Goal: Task Accomplishment & Management: Manage account settings

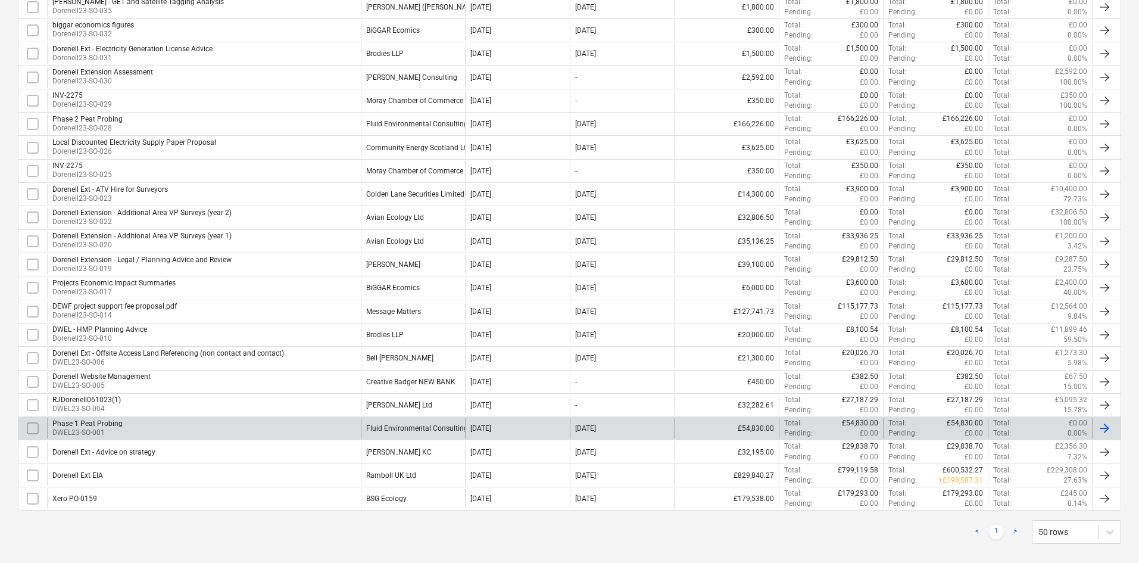
scroll to position [425, 0]
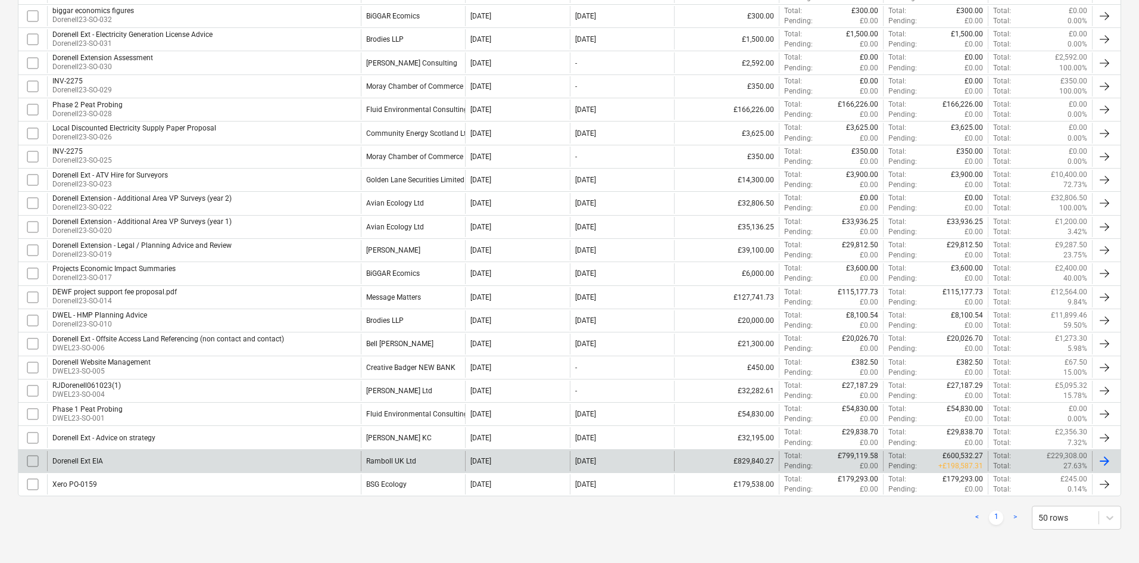
click at [317, 463] on div "Dorenell Ext EIA" at bounding box center [204, 461] width 314 height 20
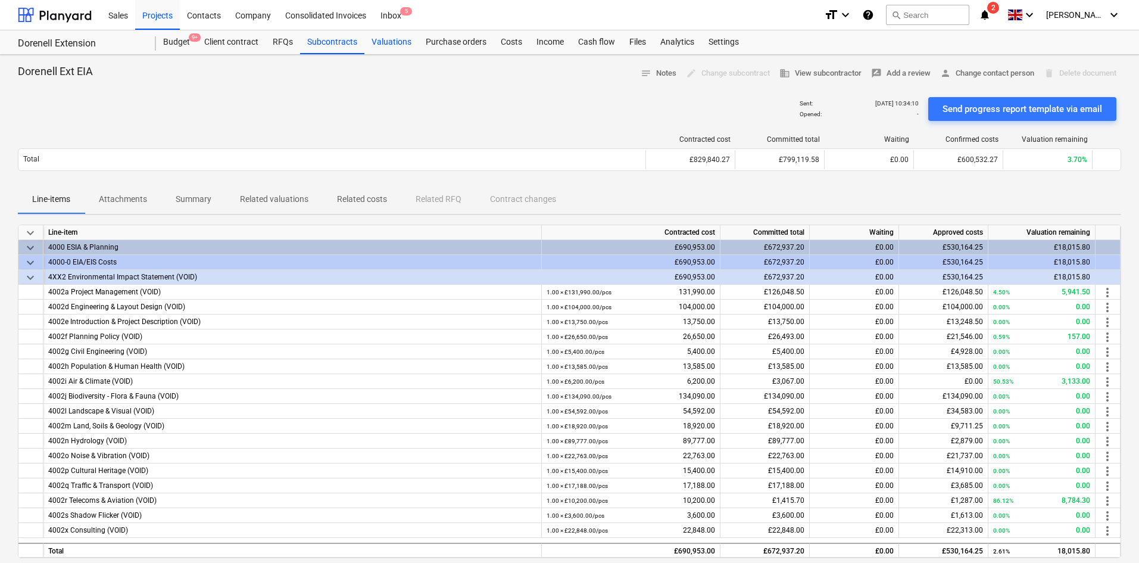
click at [380, 45] on div "Valuations" at bounding box center [391, 42] width 54 height 24
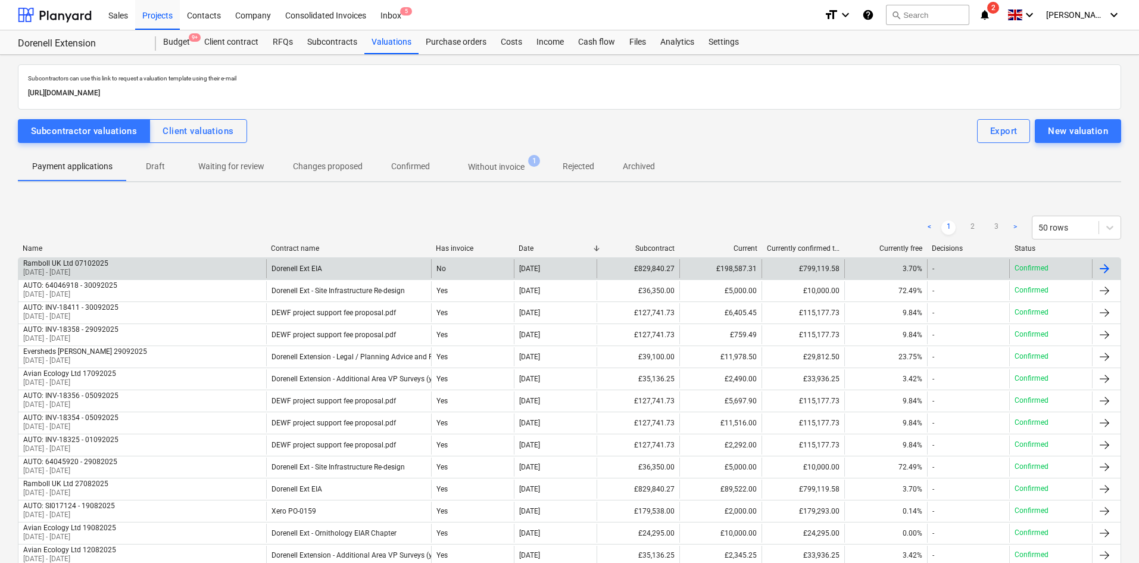
click at [216, 262] on div "Ramboll UK Ltd 07102025 [DATE] - [DATE]" at bounding box center [142, 268] width 248 height 19
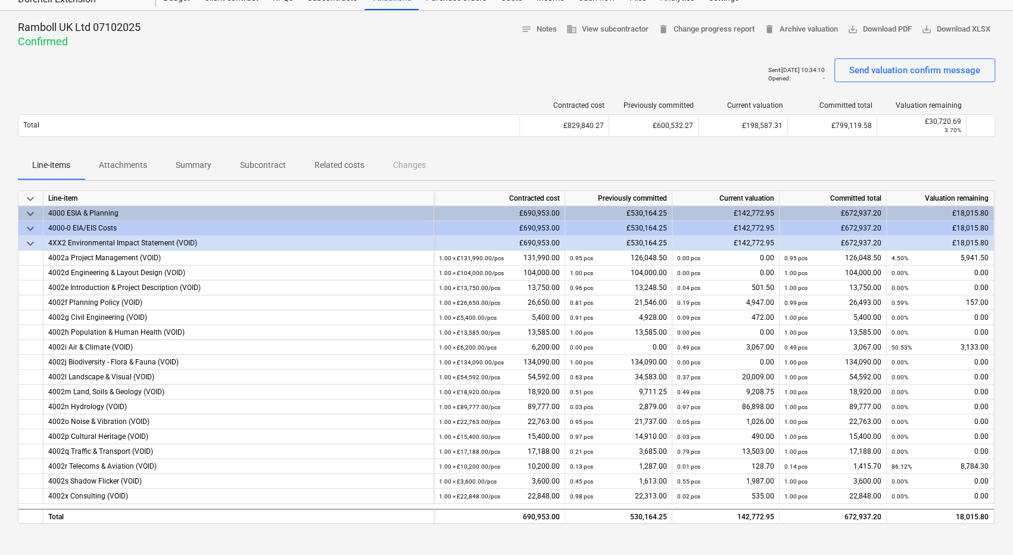
scroll to position [60, 0]
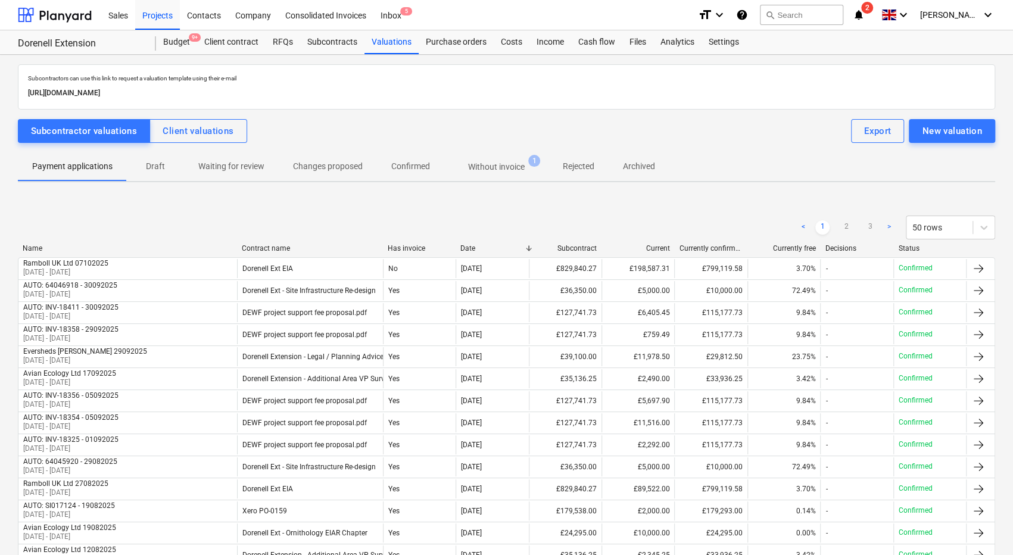
click at [504, 161] on span "Without invoice 1" at bounding box center [497, 166] width 76 height 11
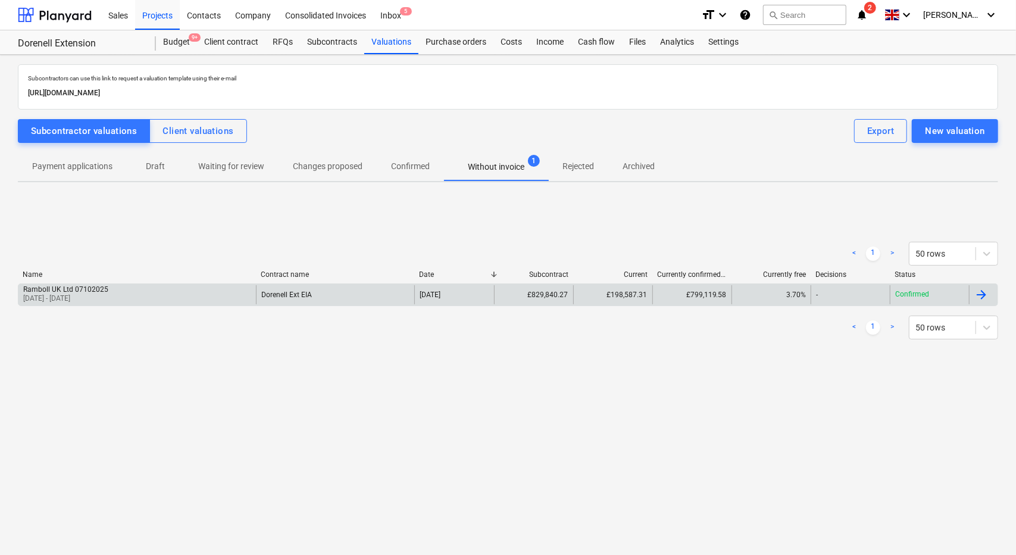
click at [374, 285] on div "Dorenell Ext EIA" at bounding box center [335, 294] width 158 height 19
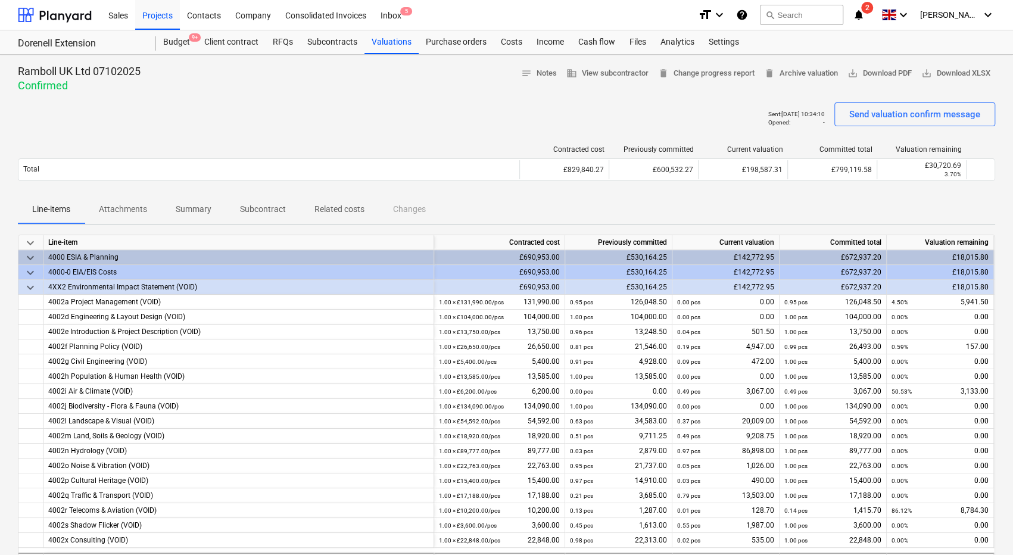
click at [246, 201] on span "Subcontract" at bounding box center [263, 209] width 74 height 20
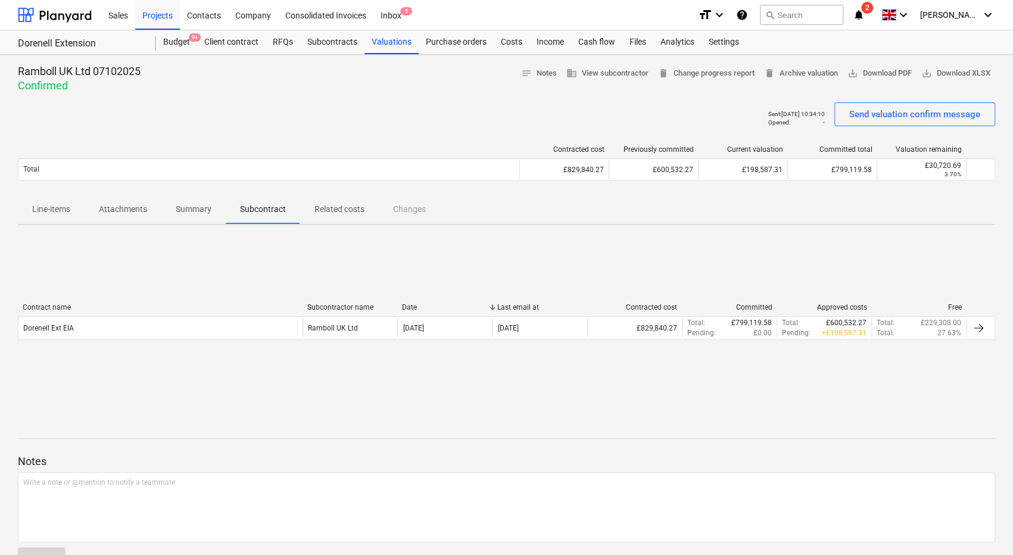
drag, startPoint x: 129, startPoint y: 208, endPoint x: 106, endPoint y: 214, distance: 23.3
click at [129, 208] on p "Attachments" at bounding box center [123, 209] width 48 height 13
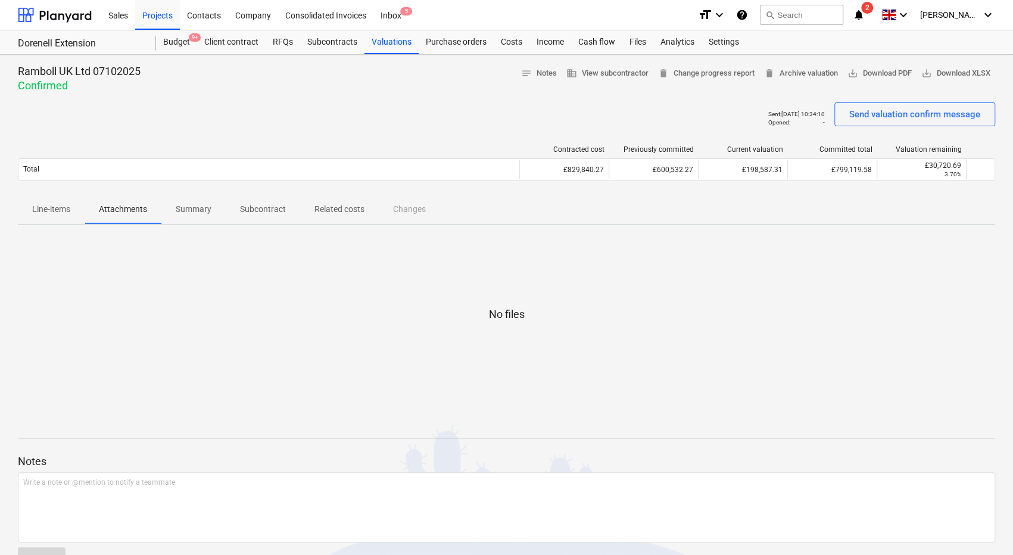
click at [44, 210] on p "Line-items" at bounding box center [51, 209] width 38 height 13
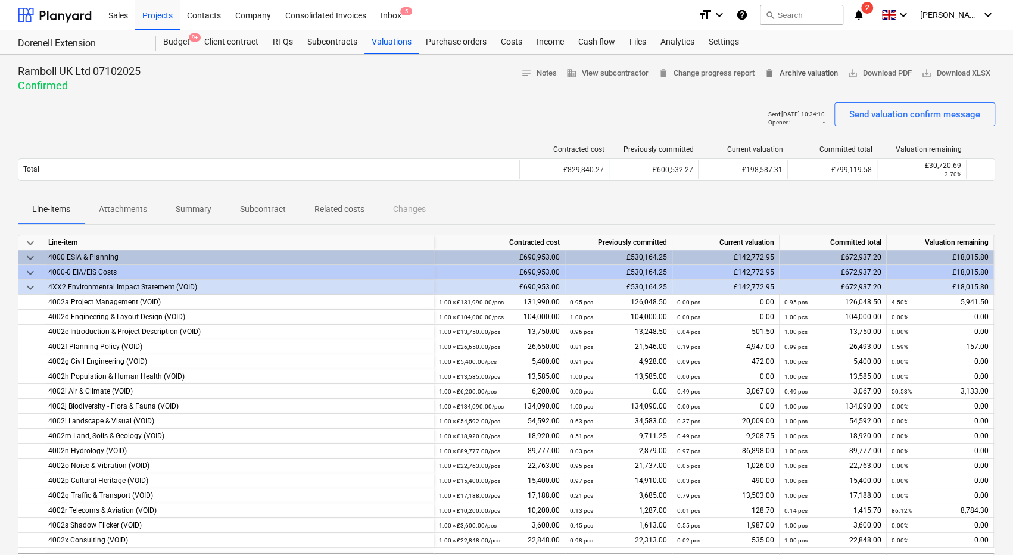
click at [797, 71] on span "delete Archive valuation" at bounding box center [801, 74] width 74 height 14
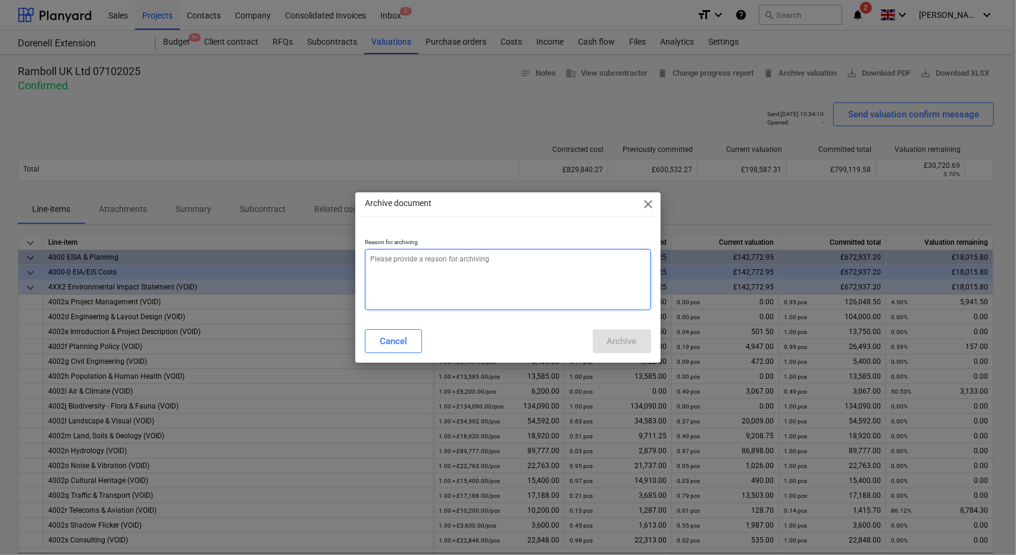
click at [445, 275] on textarea at bounding box center [508, 279] width 286 height 61
type textarea "x"
type textarea "I"
type textarea "x"
type textarea "In"
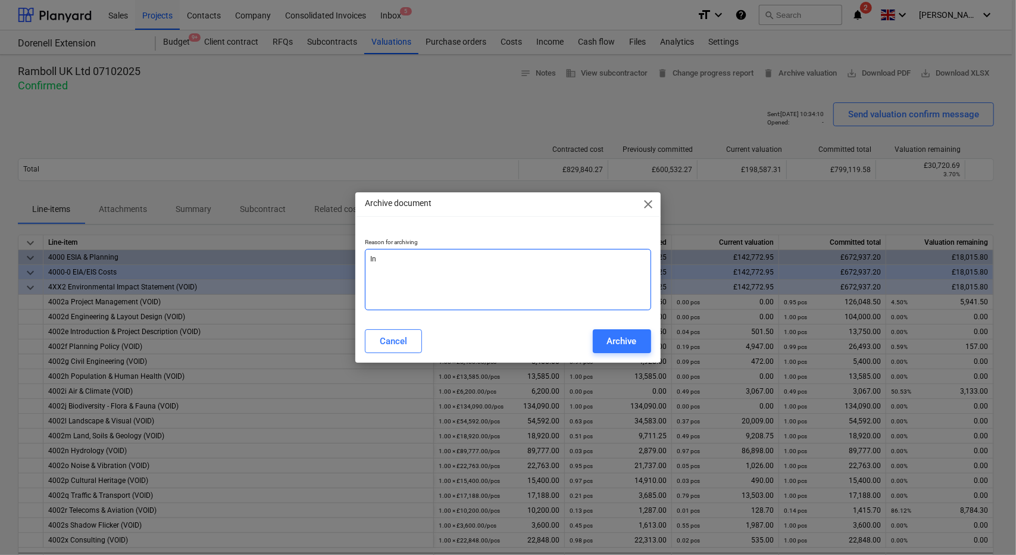
type textarea "x"
type textarea "Inc"
type textarea "x"
type textarea "Inco"
type textarea "x"
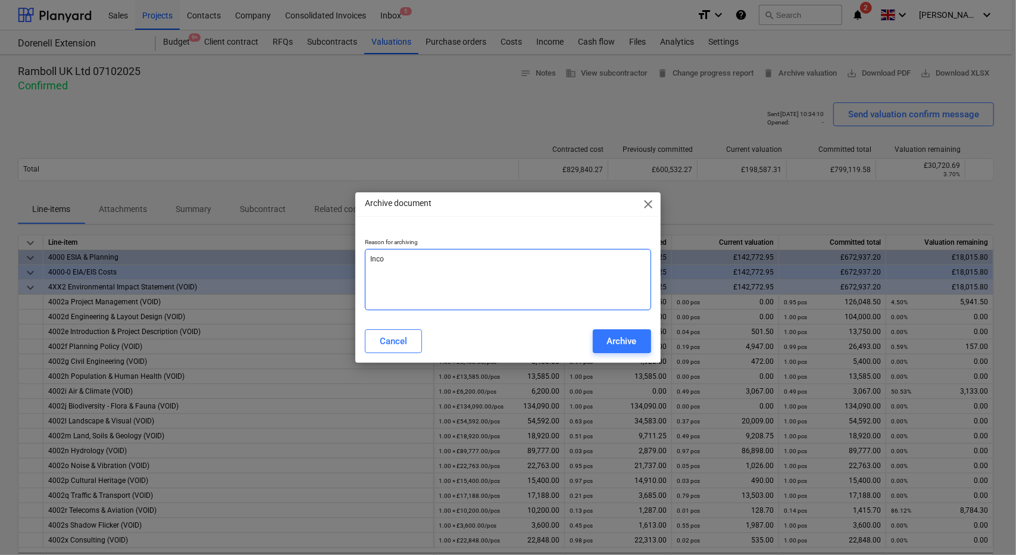
type textarea "Incor"
type textarea "x"
type textarea "Incorr"
type textarea "x"
type textarea "Incorre"
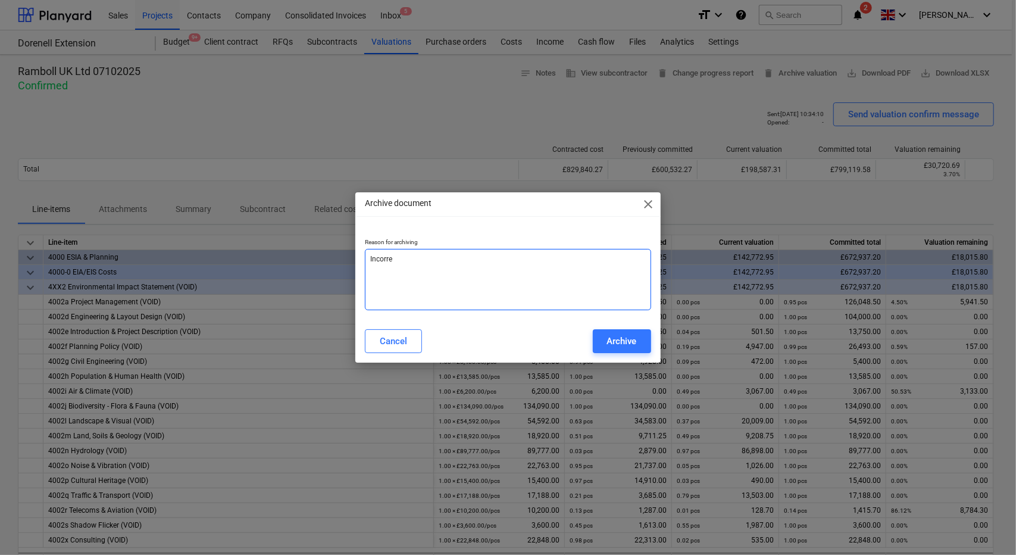
type textarea "x"
type textarea "Incorrec"
type textarea "x"
type textarea "Incorrect"
type textarea "x"
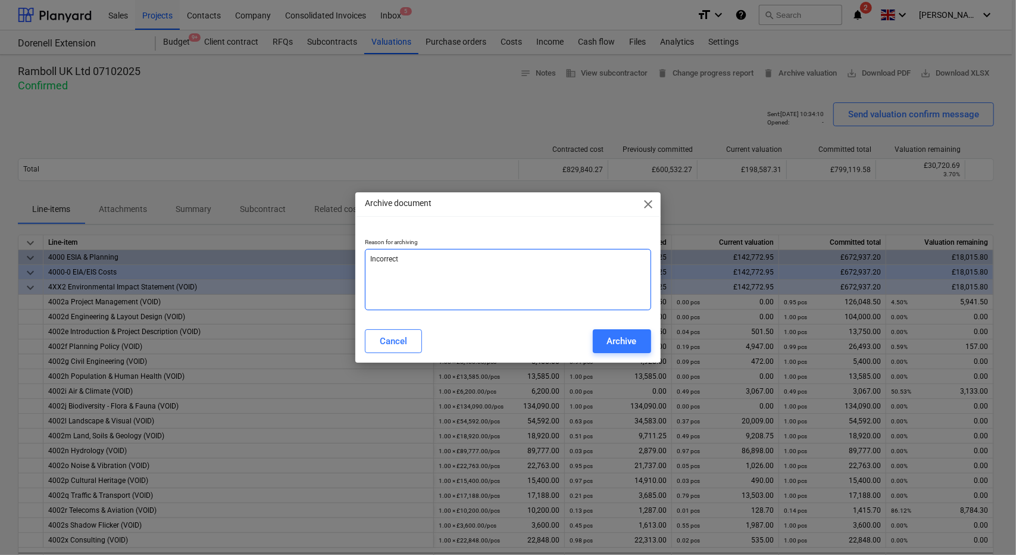
type textarea "Incorrect"
type textarea "x"
type textarea "Incorrect v"
type textarea "x"
type textarea "Incorrect va"
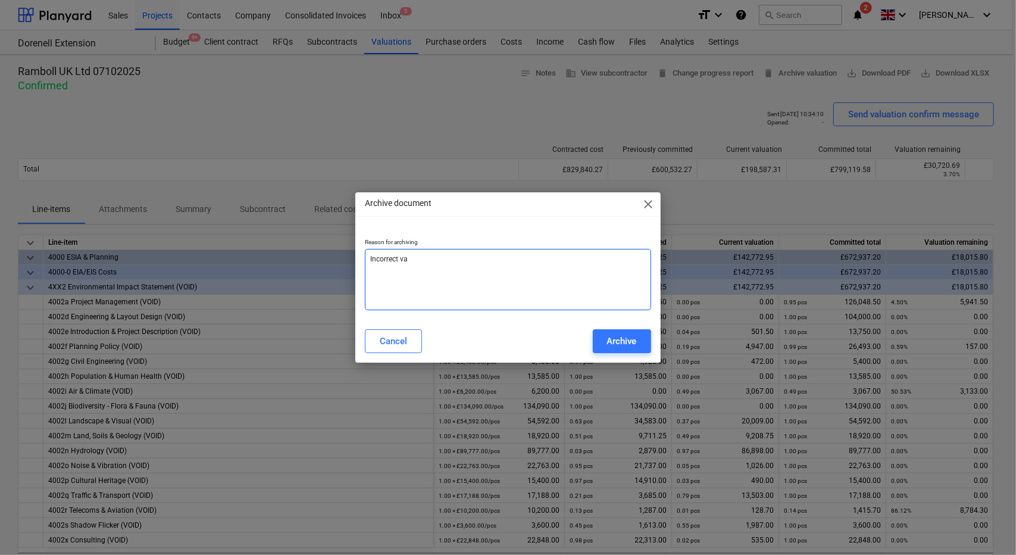
type textarea "x"
type textarea "Incorrect val"
type textarea "x"
type textarea "Incorrect valu"
type textarea "x"
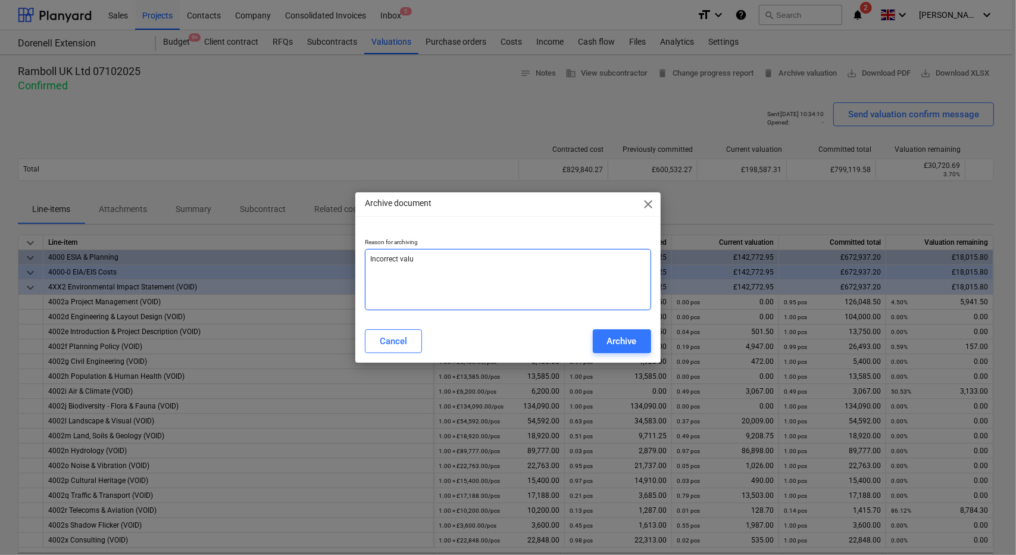
type textarea "Incorrect valur"
type textarea "x"
type textarea "Incorrect [PERSON_NAME]"
type textarea "x"
type textarea "Incorrect valur"
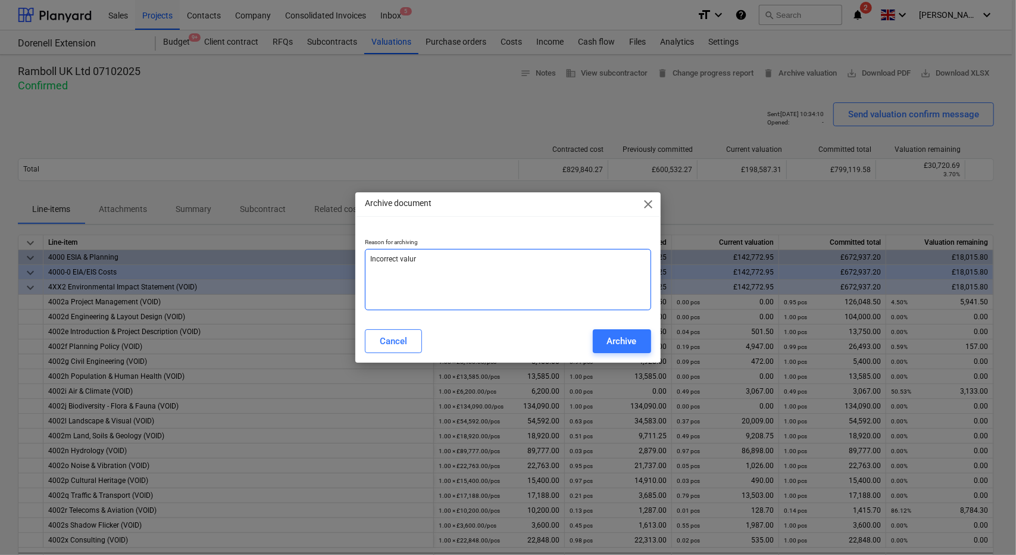
type textarea "x"
type textarea "Incorrect valu"
type textarea "x"
type textarea "Incorrect value"
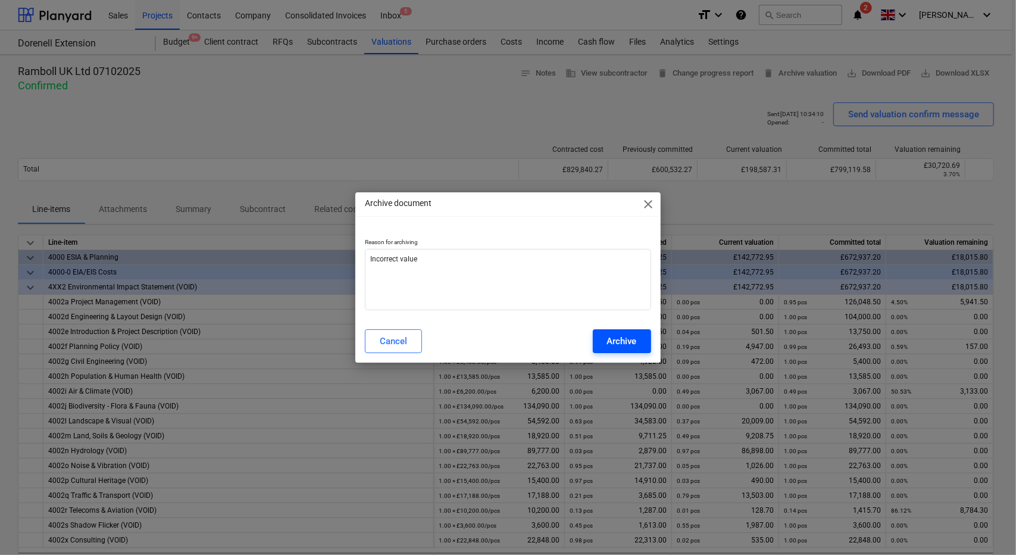
click at [623, 350] on button "Archive" at bounding box center [622, 341] width 58 height 24
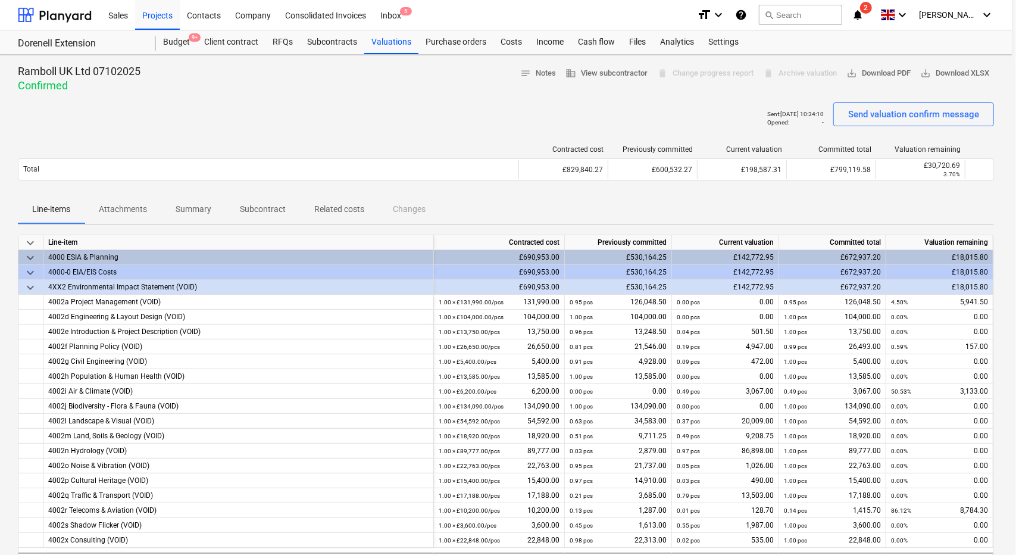
type textarea "x"
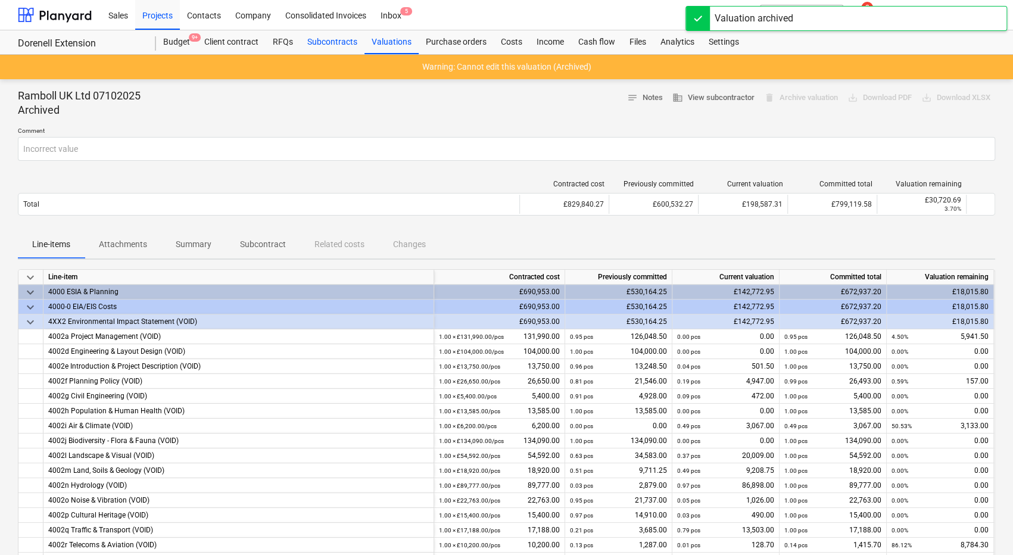
click at [321, 40] on div "Subcontracts" at bounding box center [332, 42] width 64 height 24
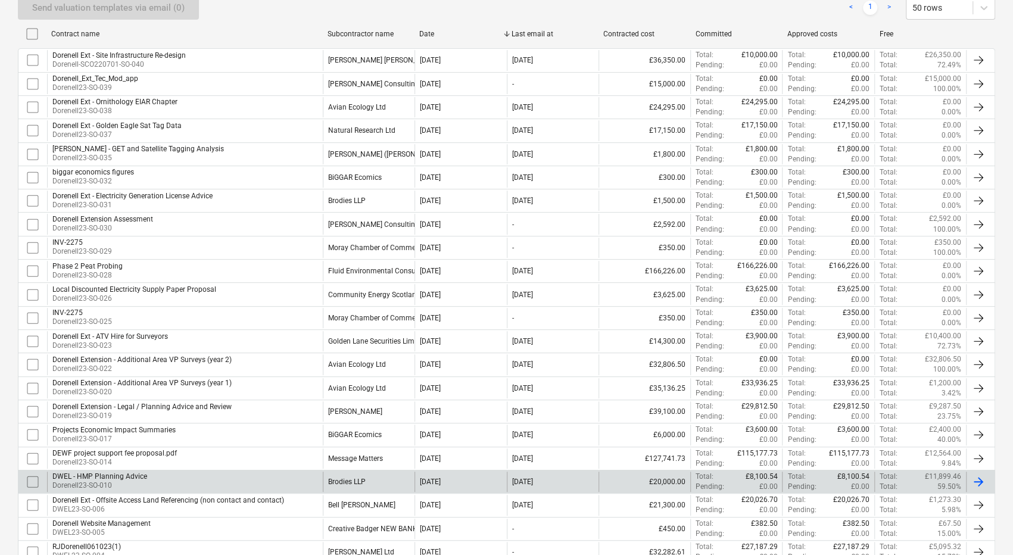
scroll to position [426, 0]
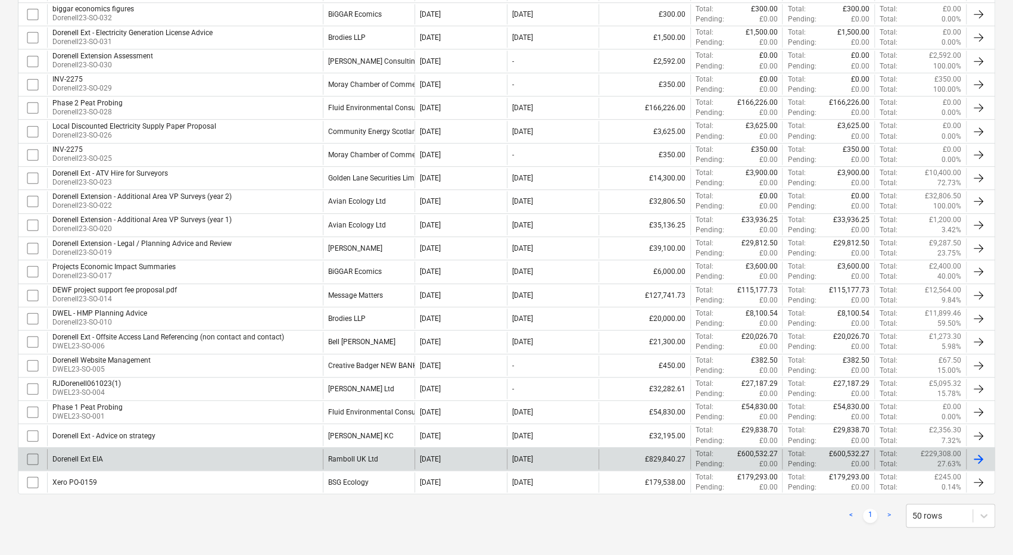
click at [268, 454] on div "Dorenell Ext EIA" at bounding box center [185, 459] width 276 height 20
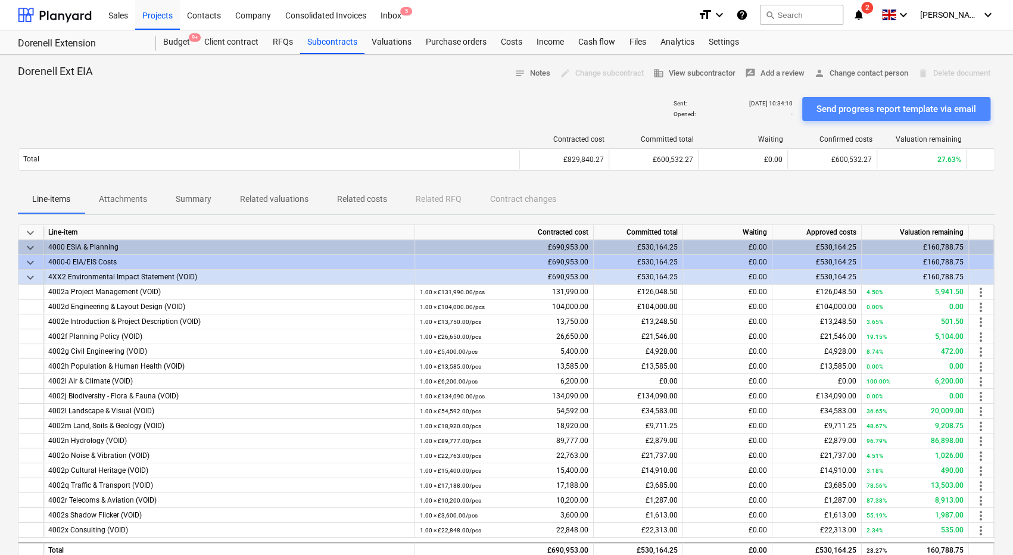
click at [917, 103] on div "Send progress report template via email" at bounding box center [896, 108] width 160 height 15
